Goal: Communication & Community: Answer question/provide support

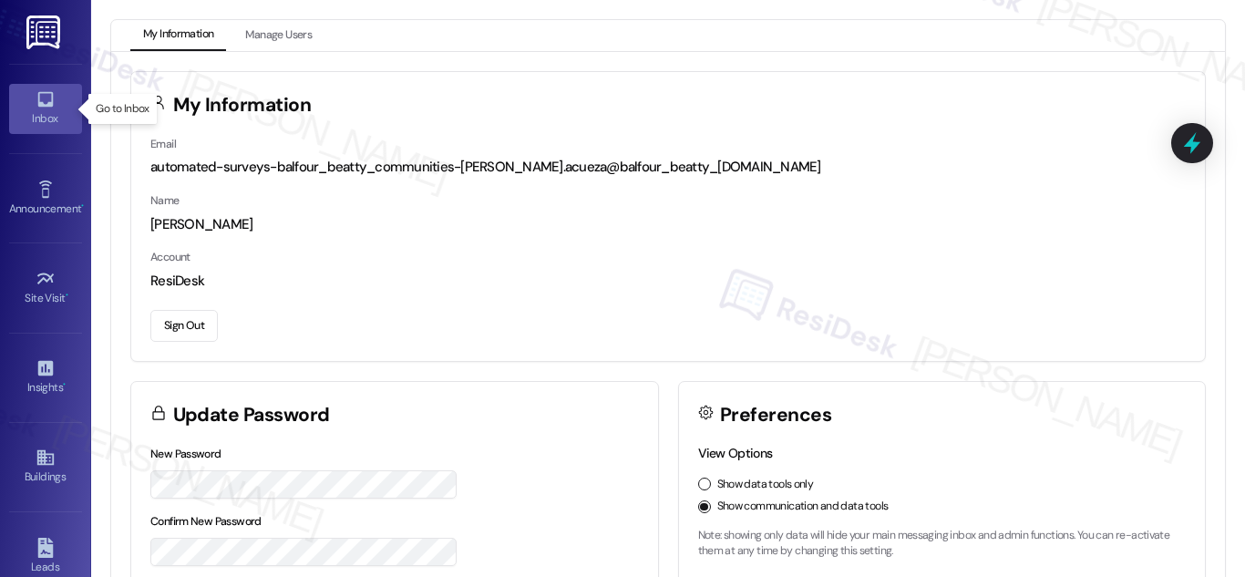
click at [38, 103] on icon at bounding box center [44, 99] width 15 height 15
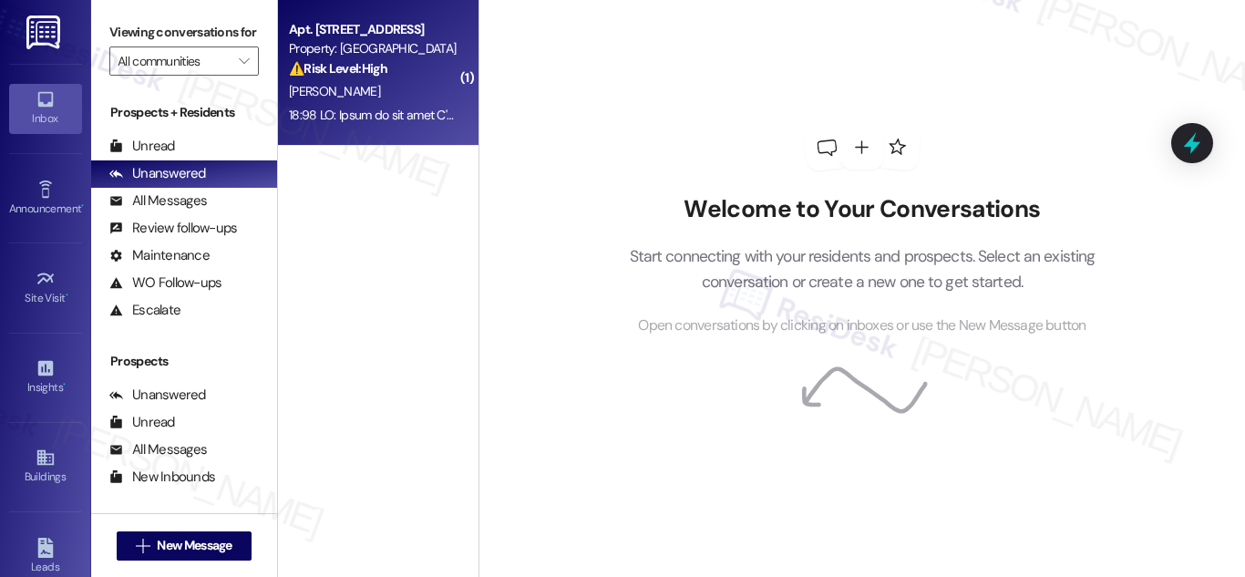
click at [345, 46] on div "Property: [GEOGRAPHIC_DATA]" at bounding box center [373, 48] width 169 height 19
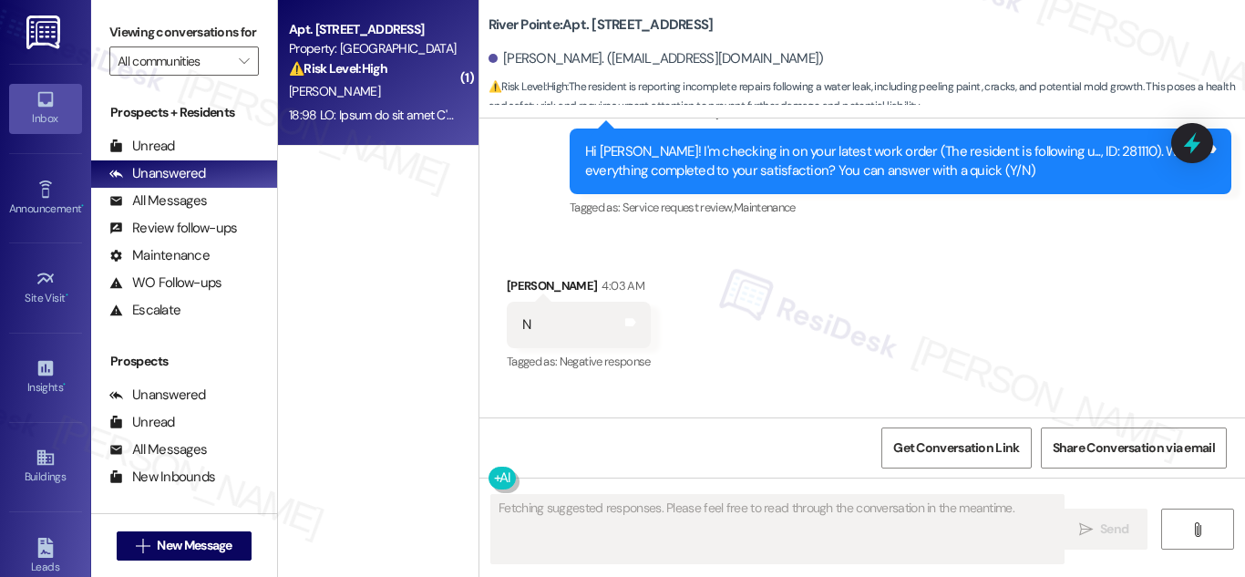
scroll to position [12449, 0]
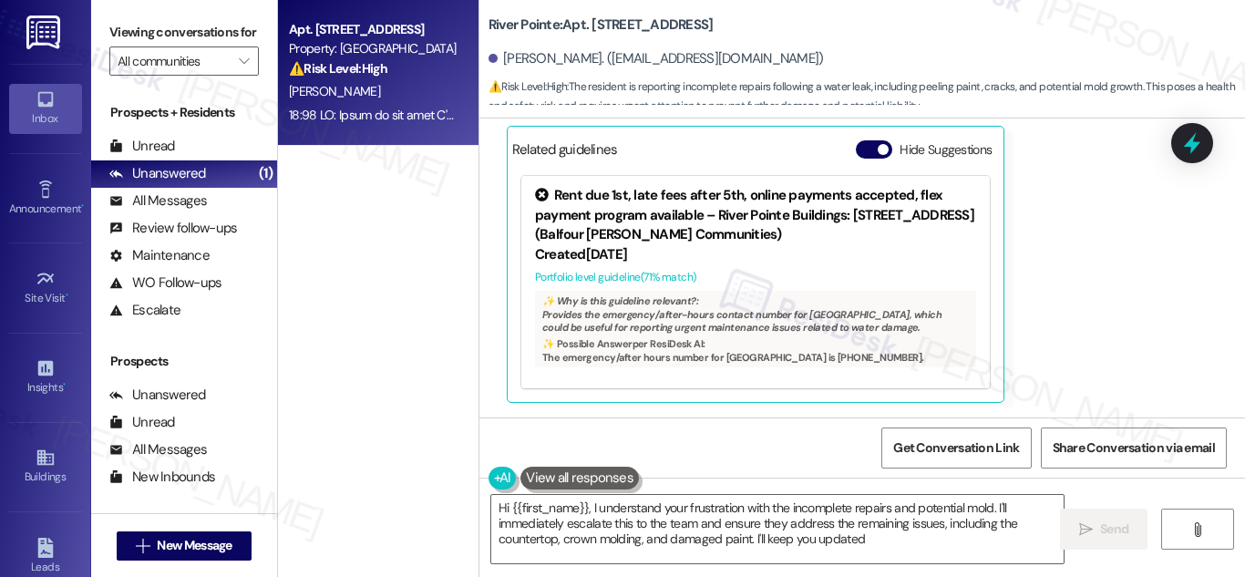
type textarea "Hi {{first_name}}, I understand your frustration with the incomplete repairs an…"
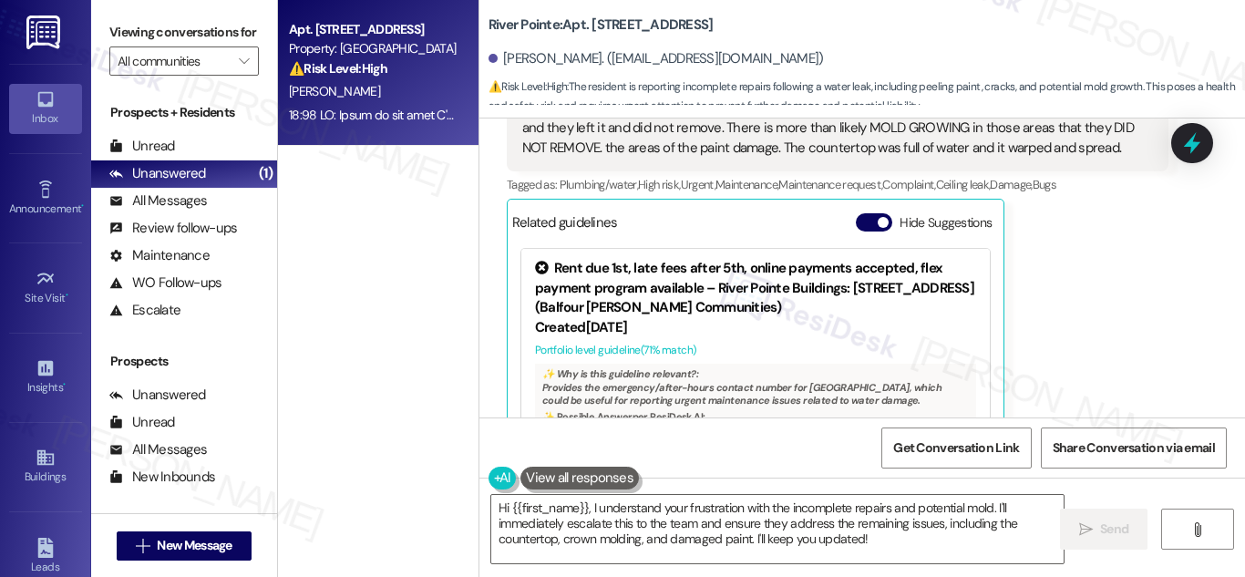
scroll to position [12317, 0]
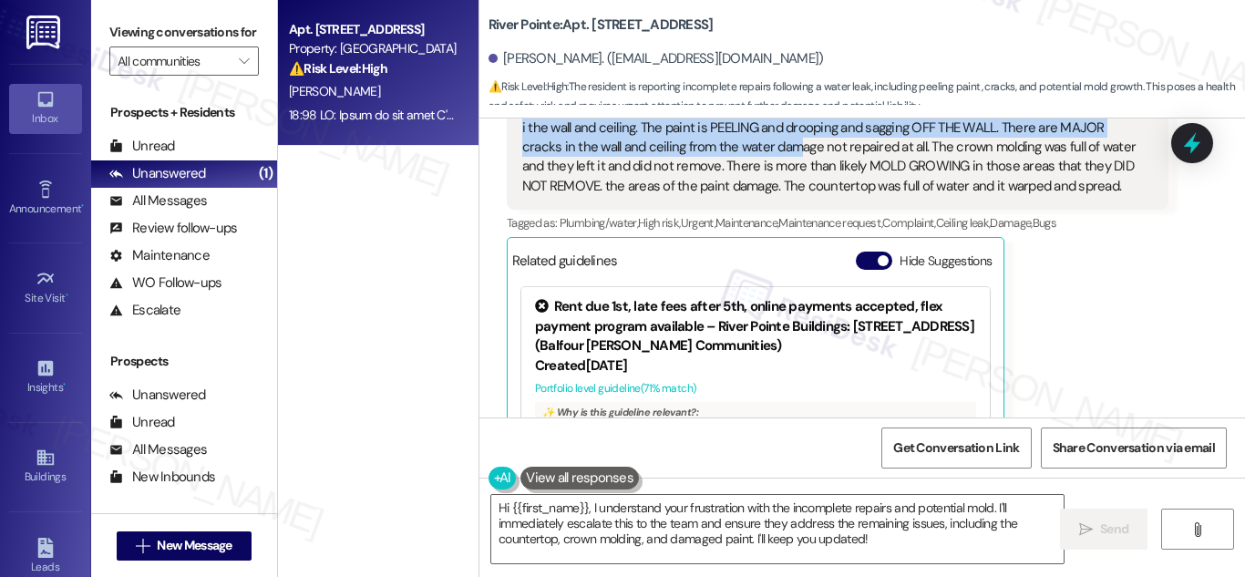
drag, startPoint x: 519, startPoint y: 199, endPoint x: 1121, endPoint y: 204, distance: 601.4
click at [1121, 196] on div "First of all like I've said before whenever this has messaged me, or whoever it…" at bounding box center [830, 69] width 617 height 253
copy div "First of all like I've said before whenever this has messaged me, or whoever it…"
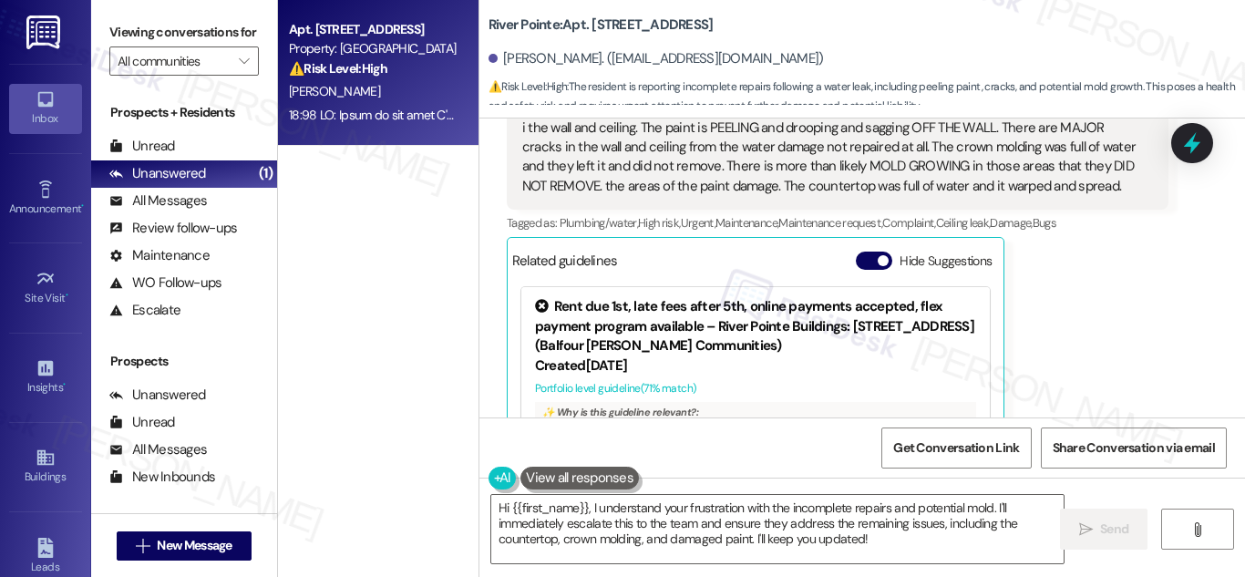
click at [515, 55] on div "[PERSON_NAME]. ([EMAIL_ADDRESS][DOMAIN_NAME])" at bounding box center [655, 58] width 335 height 19
drag, startPoint x: 515, startPoint y: 55, endPoint x: 538, endPoint y: 56, distance: 23.8
click at [538, 56] on div "[PERSON_NAME]. ([EMAIL_ADDRESS][DOMAIN_NAME])" at bounding box center [655, 58] width 335 height 19
copy div "[PERSON_NAME]"
click at [717, 510] on textarea "Hi {{first_name}}, I understand your frustration with the incomplete repairs an…" at bounding box center [777, 529] width 572 height 68
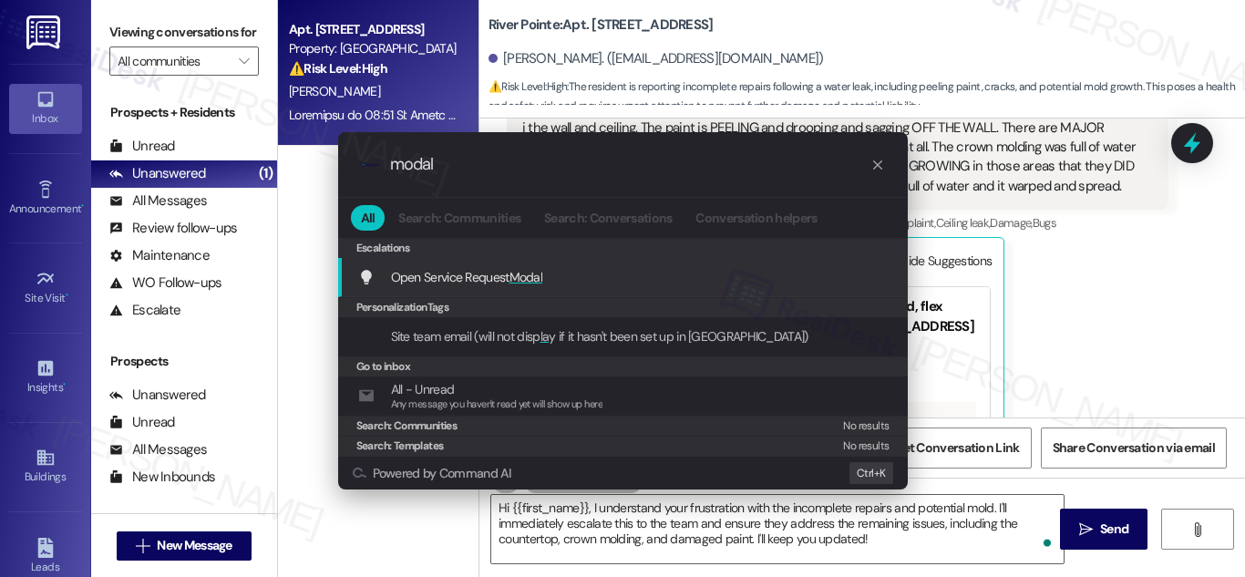
type input "modal"
click at [476, 282] on span "Open Service Request Modal" at bounding box center [467, 277] width 152 height 16
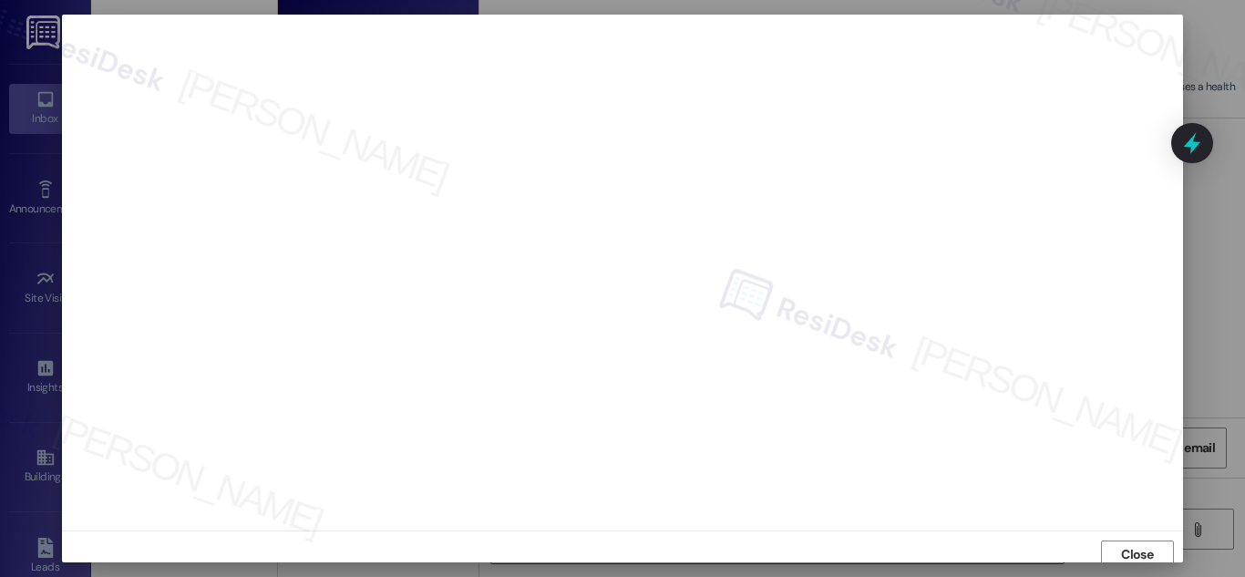
scroll to position [0, 0]
click at [1205, 45] on div at bounding box center [622, 288] width 1245 height 577
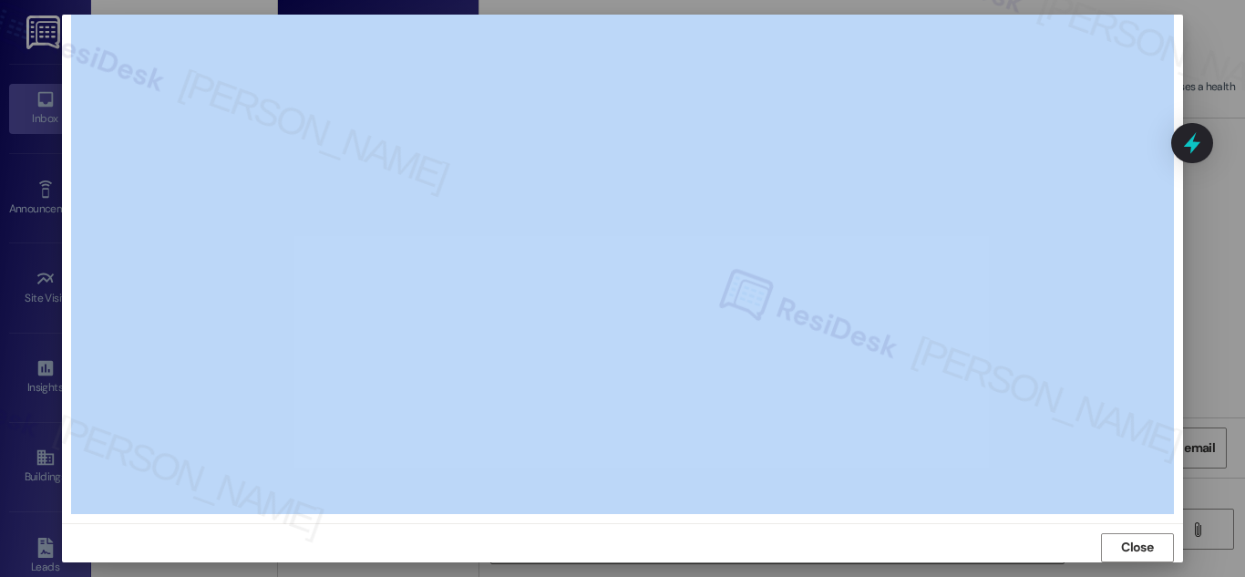
click at [1205, 65] on div at bounding box center [622, 288] width 1245 height 577
click at [1137, 538] on span "Close" at bounding box center [1137, 547] width 32 height 19
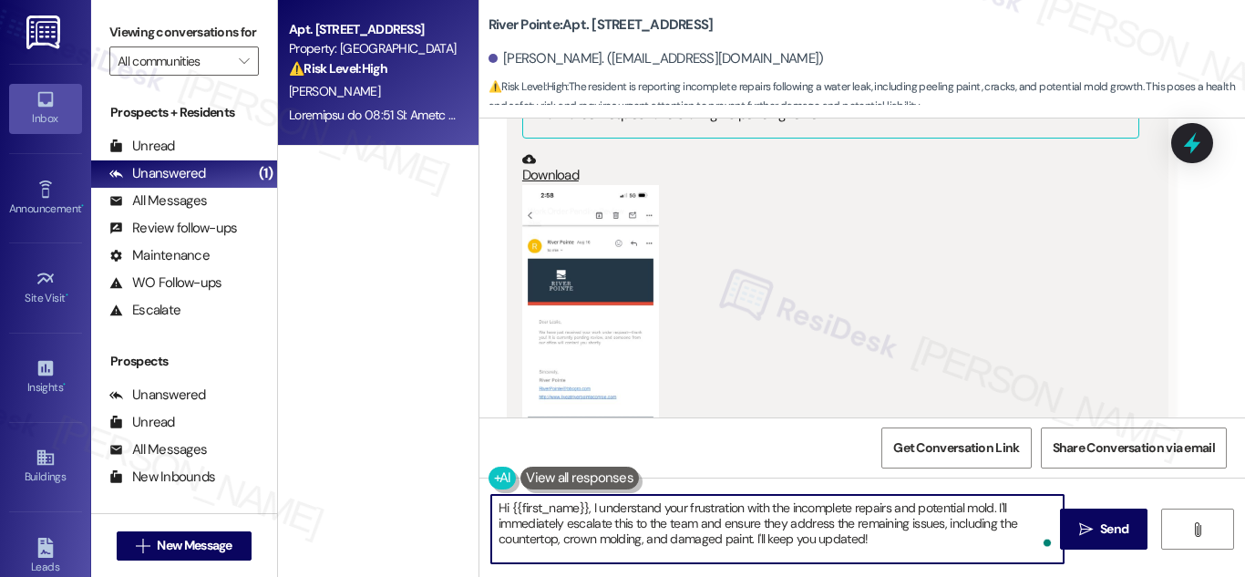
scroll to position [9607, 0]
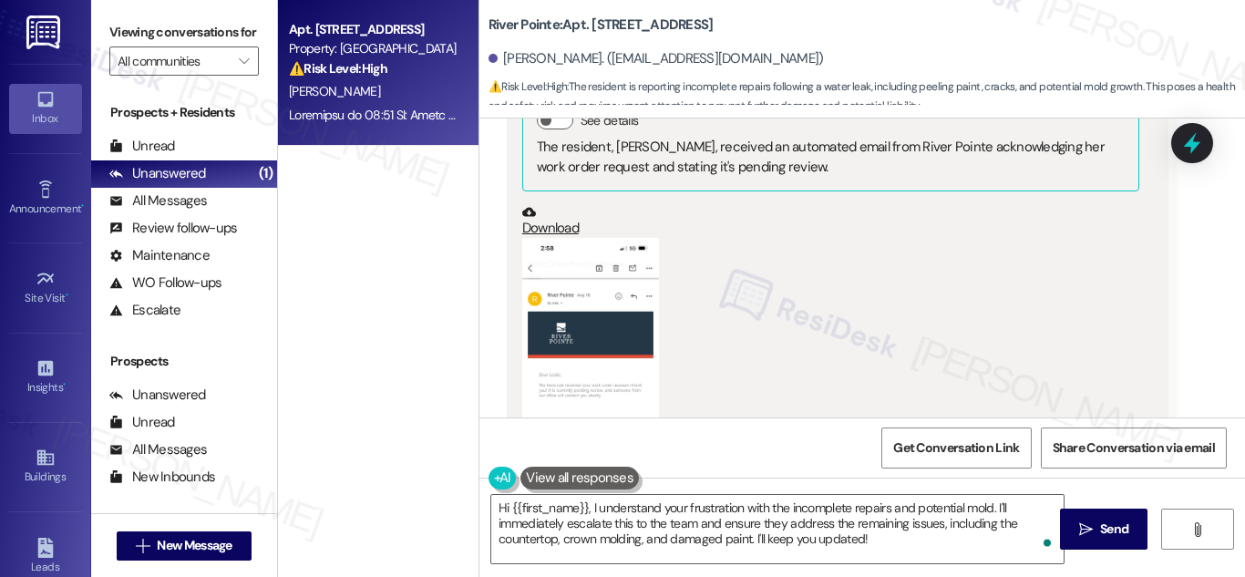
click at [591, 333] on button "Zoom image" at bounding box center [590, 386] width 137 height 296
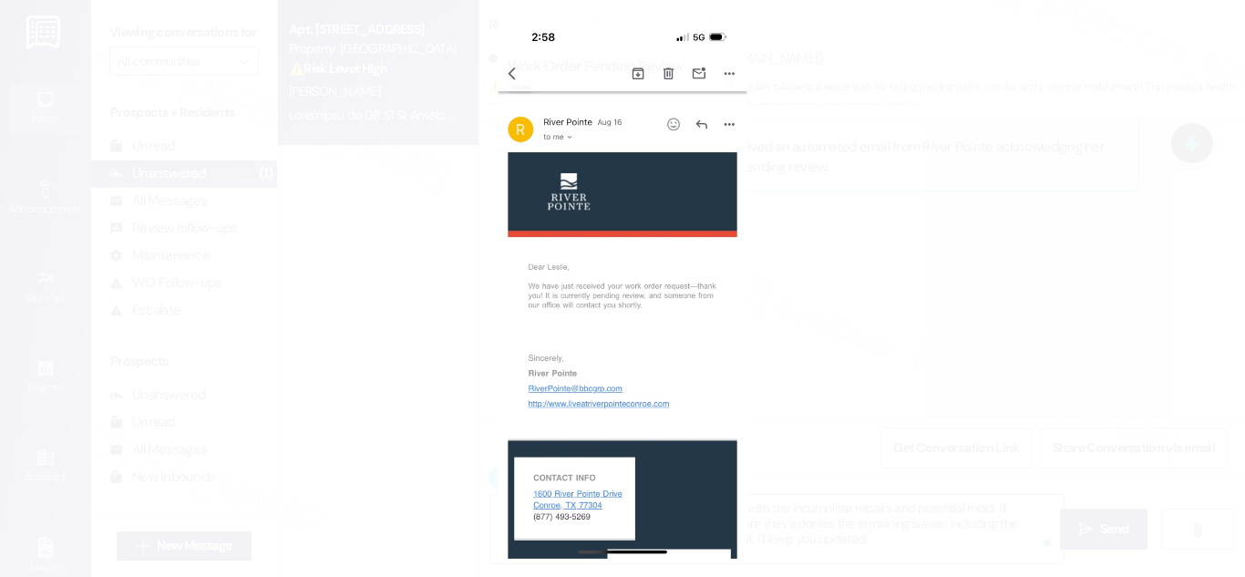
click at [954, 266] on button "Unzoom image" at bounding box center [622, 288] width 1245 height 577
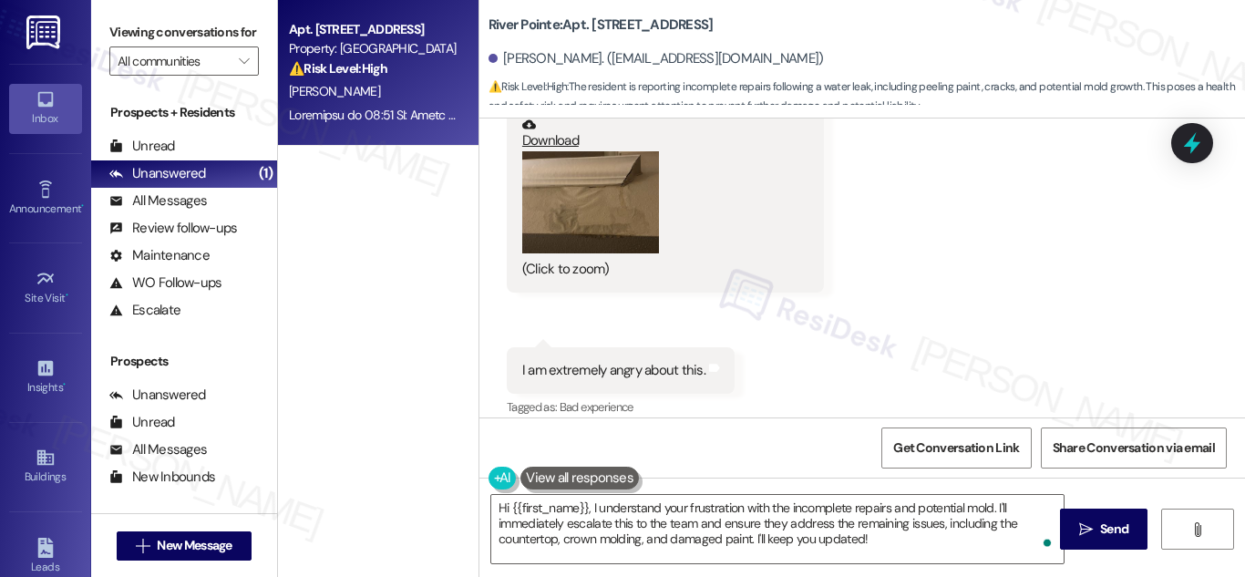
scroll to position [8331, 0]
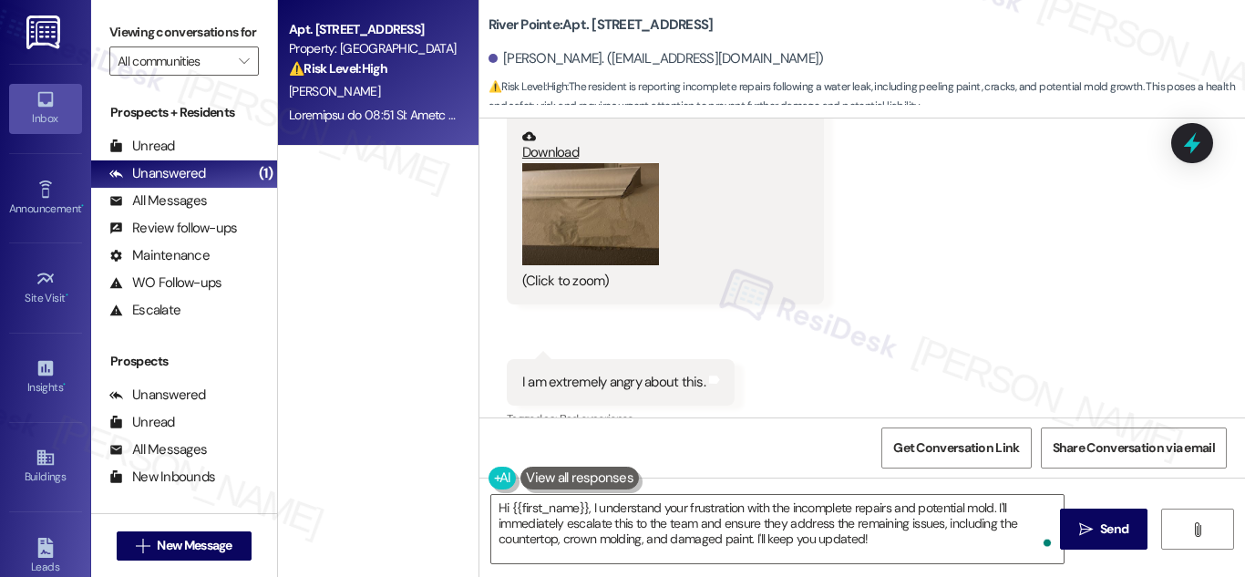
click at [585, 237] on button "Zoom image" at bounding box center [590, 214] width 137 height 103
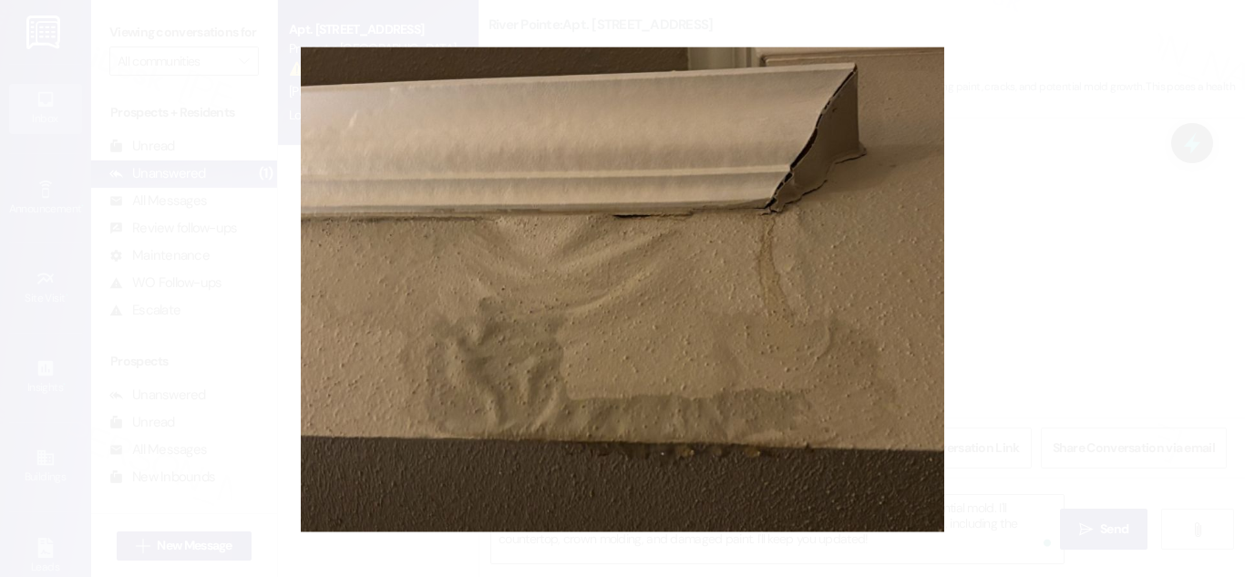
click at [1074, 344] on button "Unzoom image" at bounding box center [622, 288] width 1245 height 577
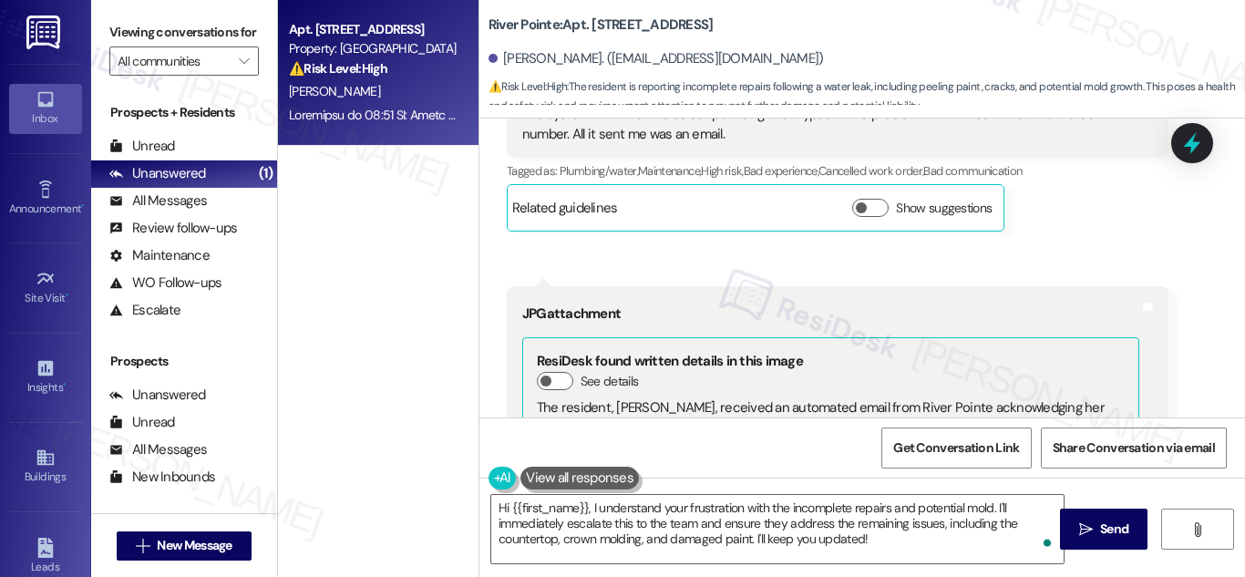
scroll to position [9147, 0]
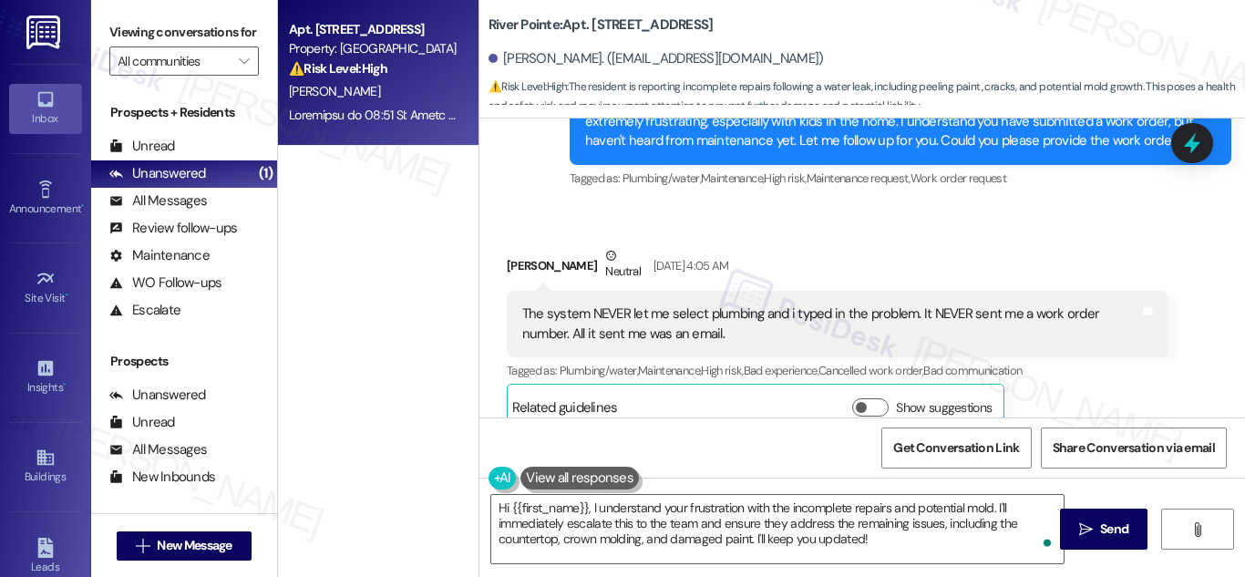
drag, startPoint x: 1237, startPoint y: 337, endPoint x: 1237, endPoint y: 347, distance: 10.0
drag, startPoint x: 1241, startPoint y: 333, endPoint x: 1238, endPoint y: 353, distance: 19.3
drag, startPoint x: 1242, startPoint y: 337, endPoint x: 1241, endPoint y: 353, distance: 15.5
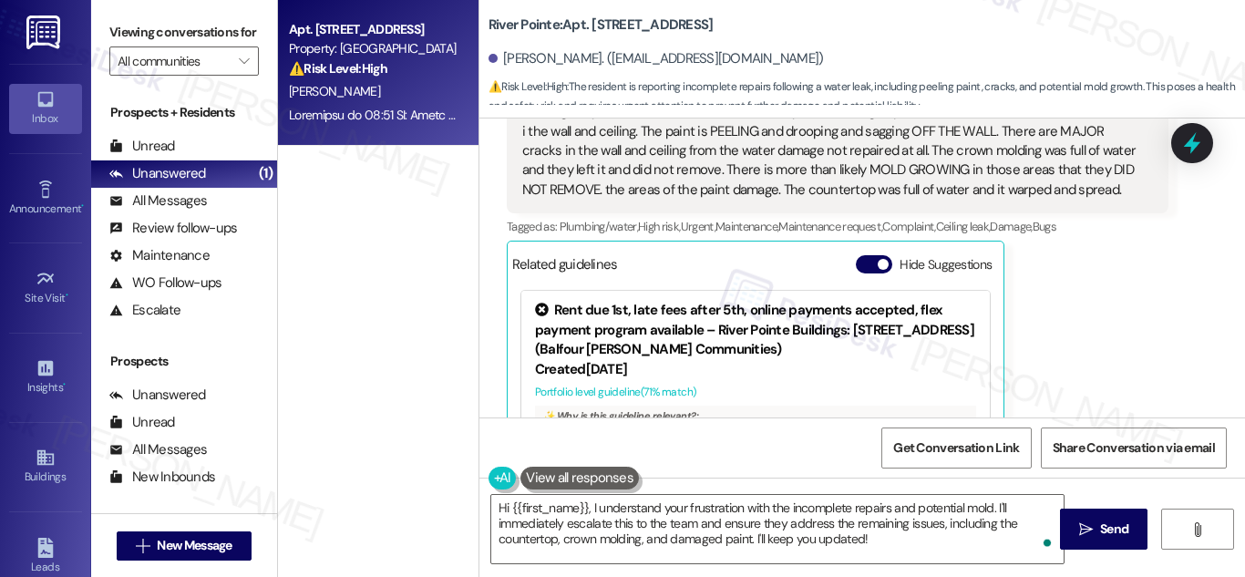
scroll to position [12449, 0]
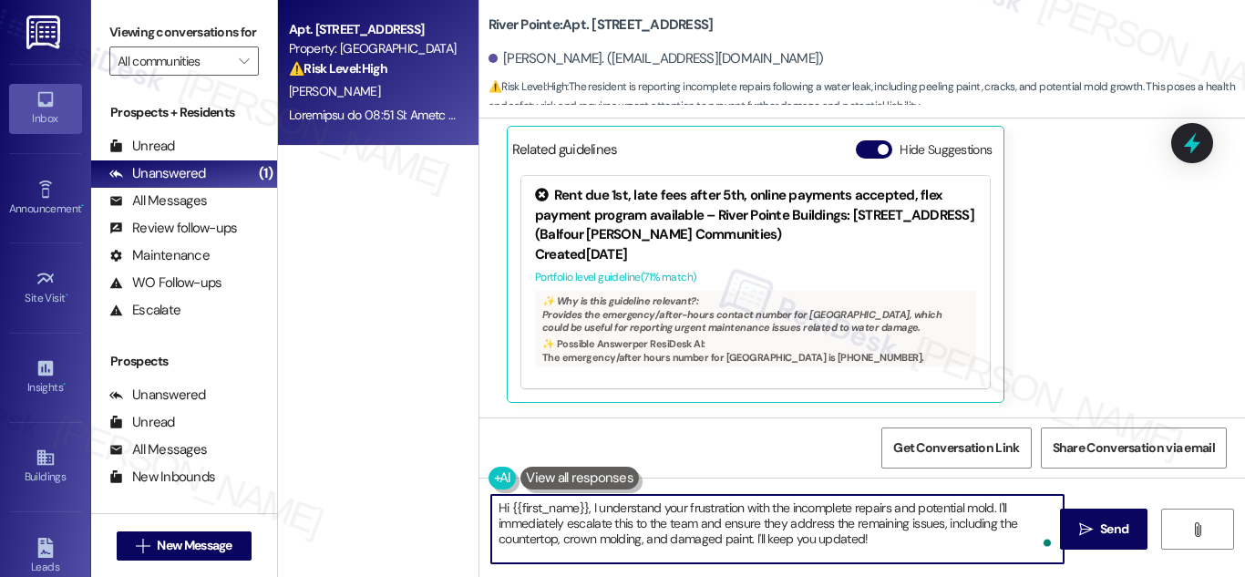
click at [894, 541] on textarea "Hi {{first_name}}, I understand your frustration with the incomplete repairs an…" at bounding box center [777, 529] width 572 height 68
click at [895, 544] on textarea "Hi {{first_name}}, I understand your frustration with the incomplete repairs an…" at bounding box center [777, 529] width 572 height 68
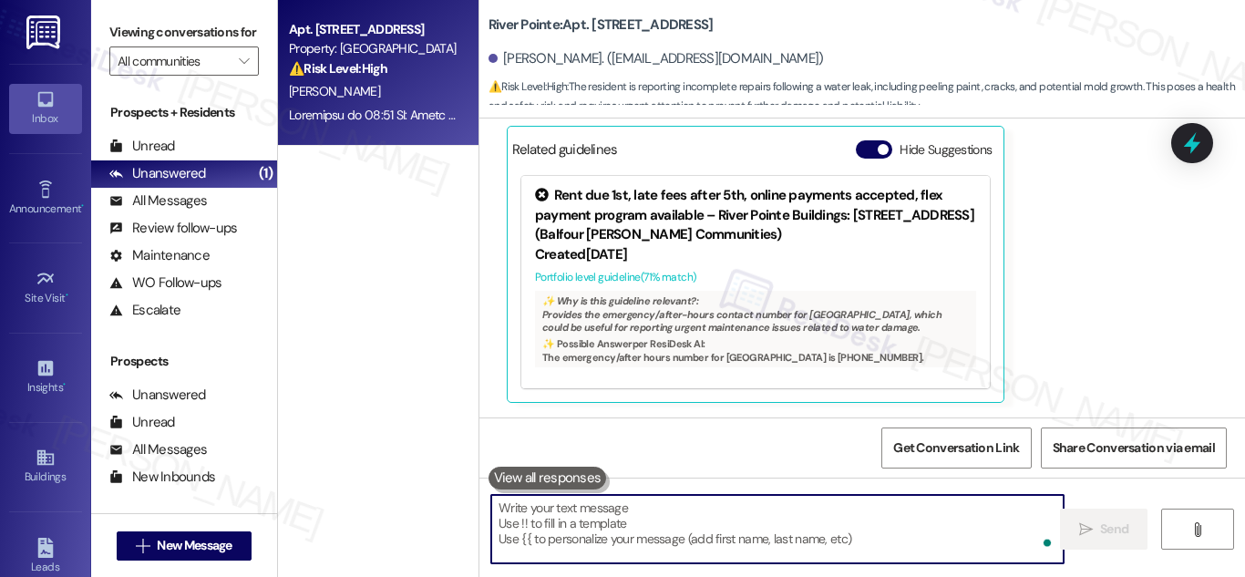
paste textarea "Hi Leslie, I’m really sorry to hear about everything you’ve experienced. I want…"
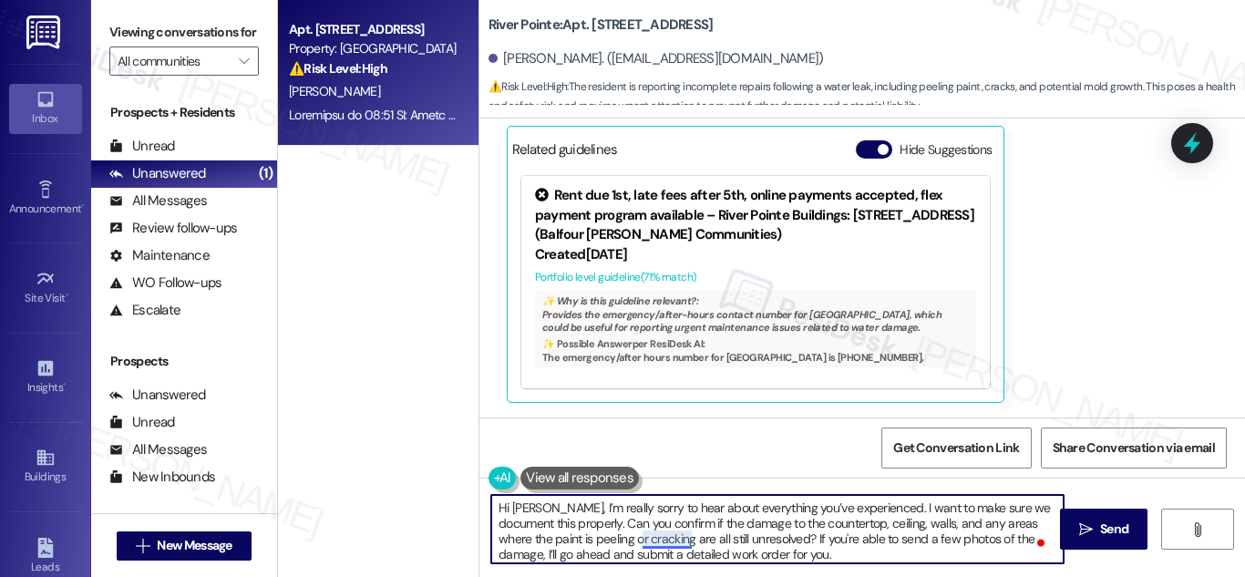
click at [656, 542] on textarea "Hi Leslie, I’m really sorry to hear about everything you’ve experienced. I want…" at bounding box center [777, 529] width 572 height 68
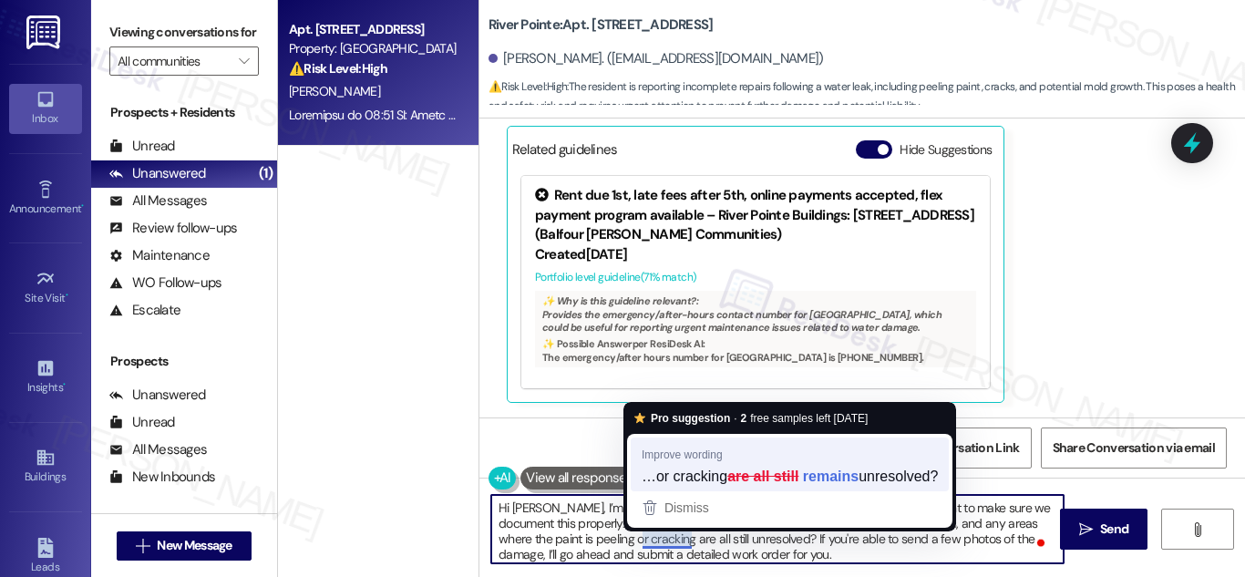
type textarea "Hi [PERSON_NAME], I’m really sorry to hear about everything you’ve experienced.…"
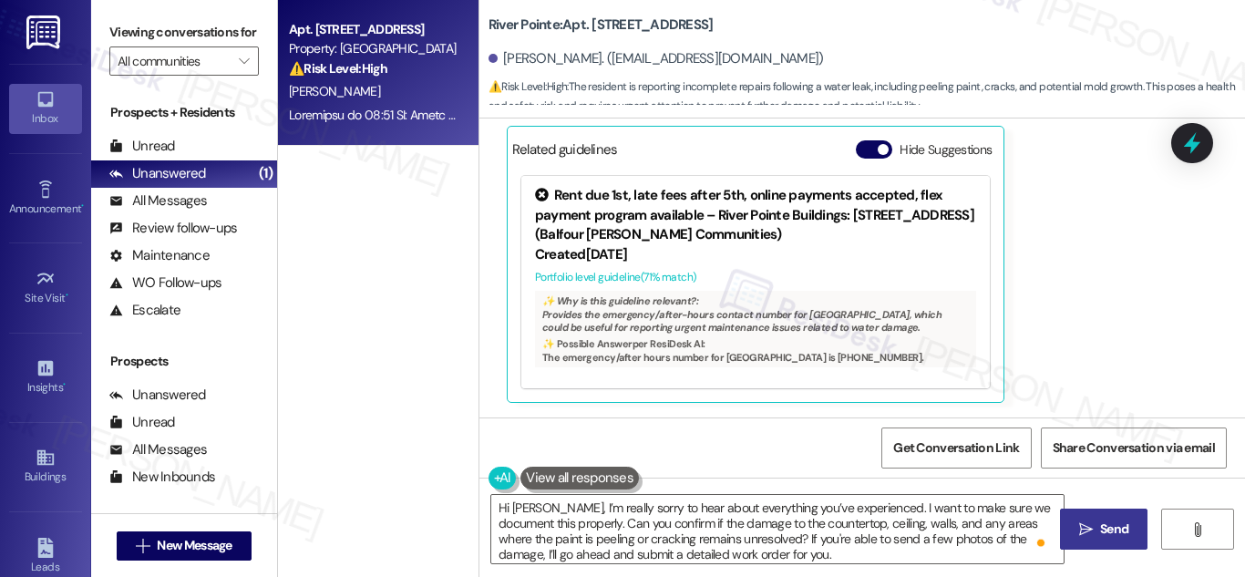
click at [1100, 524] on span "Send" at bounding box center [1114, 528] width 28 height 19
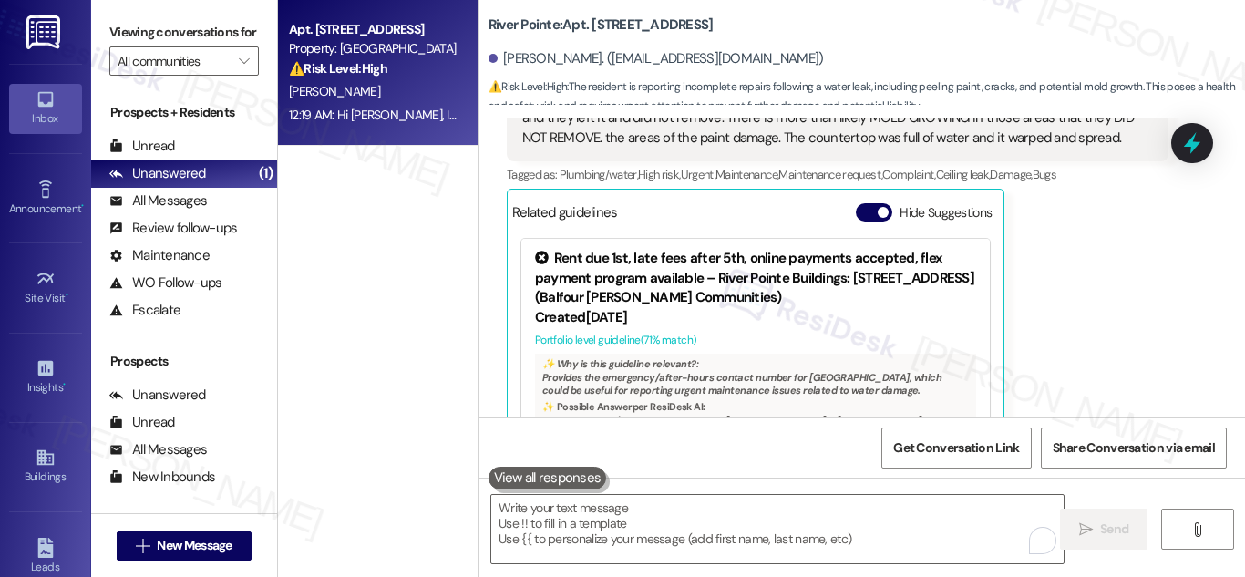
scroll to position [12634, 0]
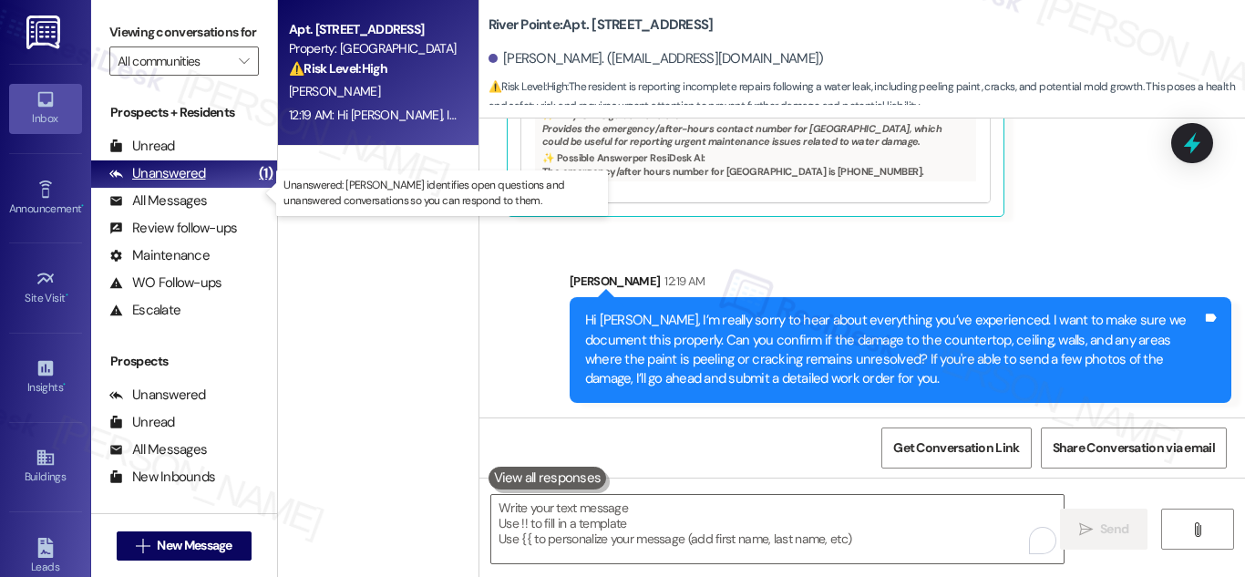
click at [187, 183] on div "Unanswered" at bounding box center [157, 173] width 97 height 19
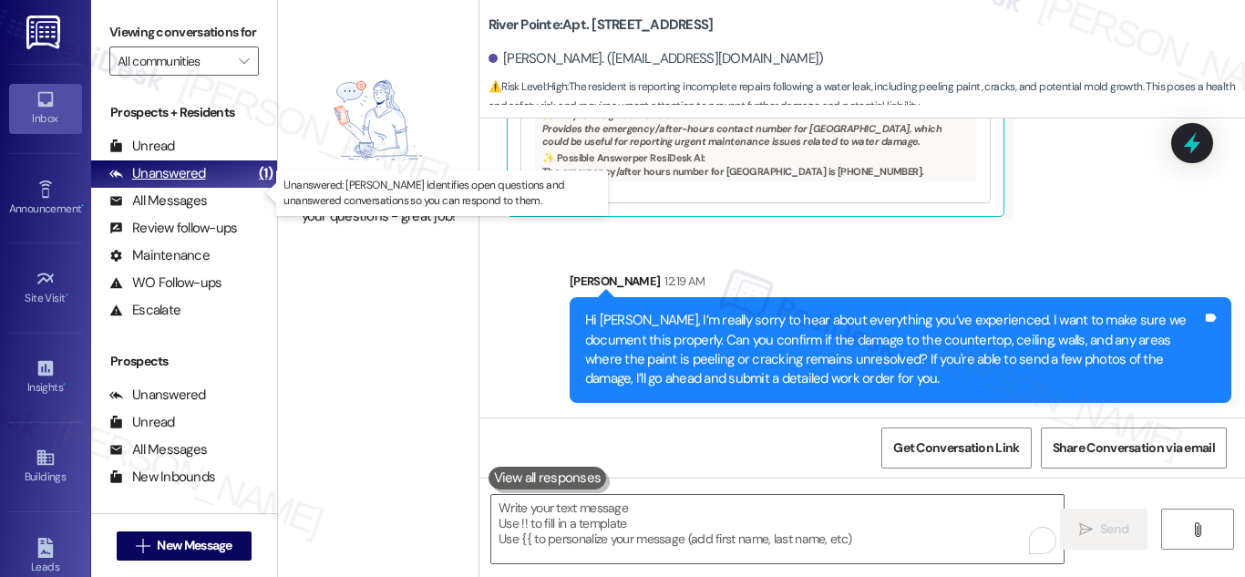
click at [197, 183] on div "Unanswered" at bounding box center [157, 173] width 97 height 19
click at [188, 183] on div "Unanswered" at bounding box center [157, 173] width 97 height 19
click at [173, 183] on div "Unanswered" at bounding box center [157, 173] width 97 height 19
click at [177, 183] on div "Unanswered" at bounding box center [157, 173] width 97 height 19
